Goal: Transaction & Acquisition: Book appointment/travel/reservation

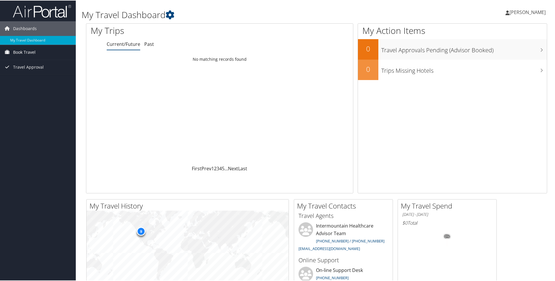
click at [61, 53] on link "Book Travel" at bounding box center [38, 51] width 76 height 15
click at [41, 69] on link "Book/Manage Online Trips" at bounding box center [38, 72] width 76 height 9
click at [47, 55] on link "Book Travel" at bounding box center [38, 51] width 76 height 15
click at [40, 72] on link "Book/Manage Online Trips" at bounding box center [38, 72] width 76 height 9
